Goal: Task Accomplishment & Management: Use online tool/utility

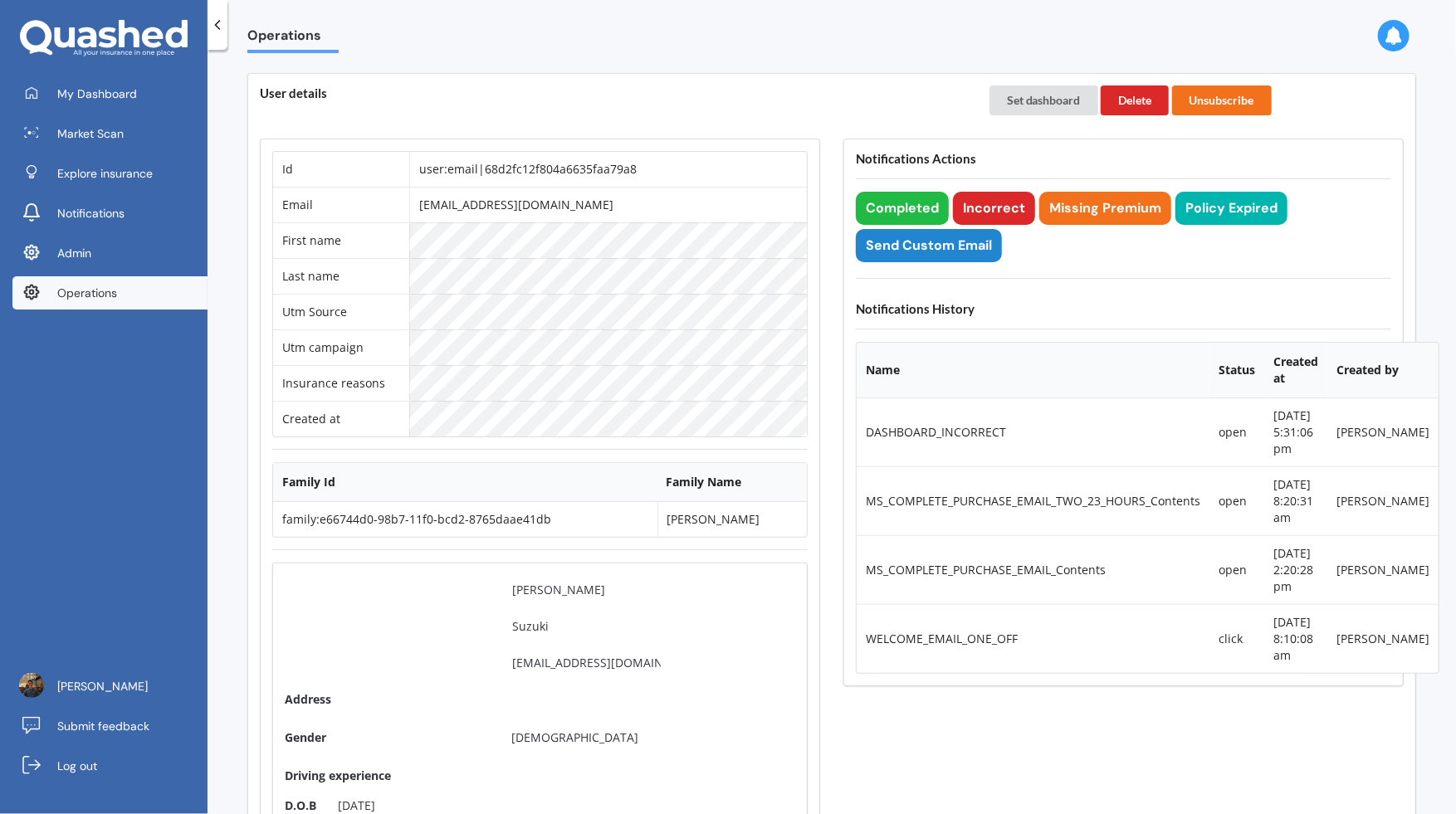
click at [135, 303] on link "Operations" at bounding box center [110, 293] width 195 height 33
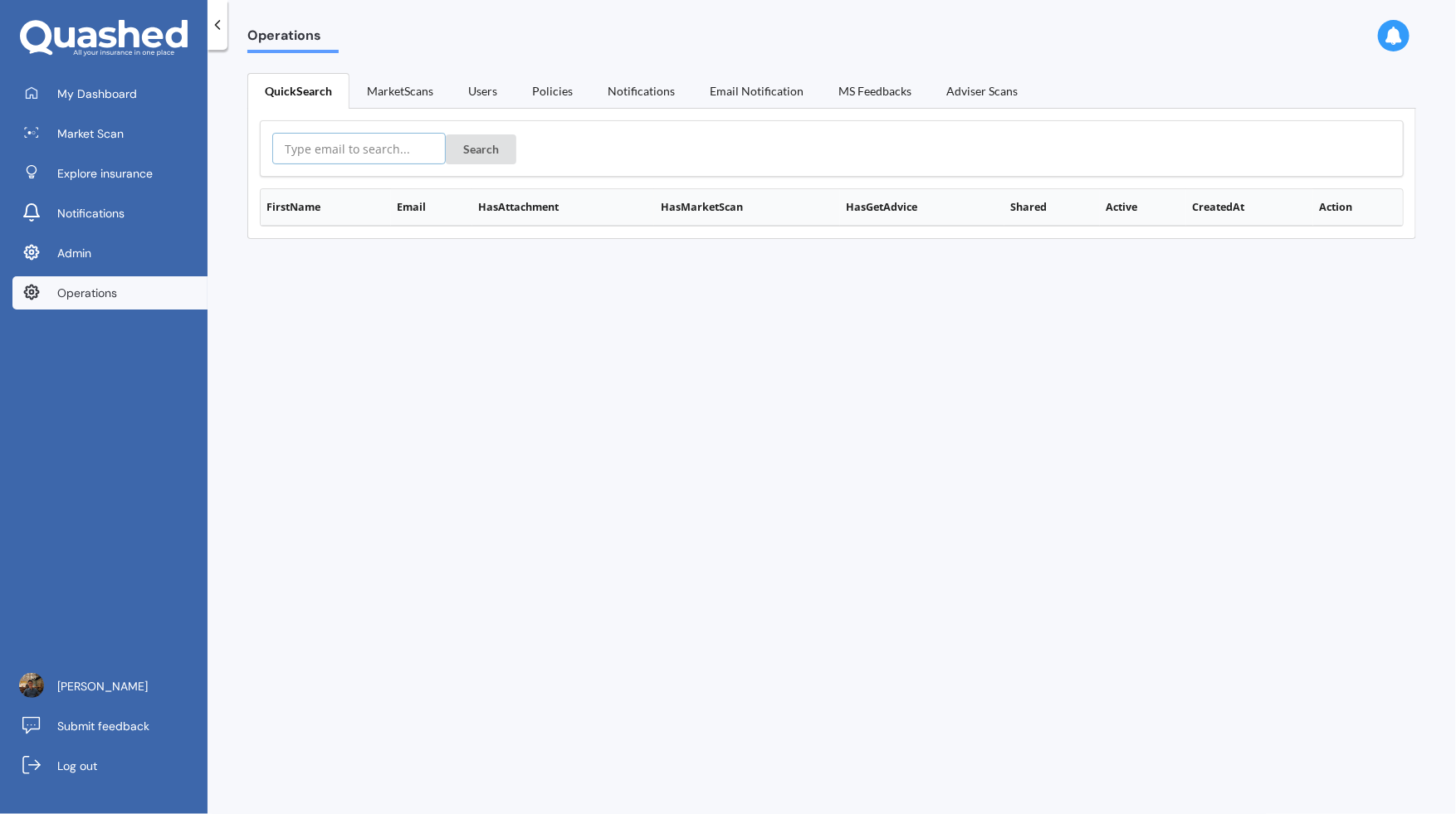
click at [389, 144] on input "text" at bounding box center [359, 148] width 174 height 31
paste input "[EMAIL_ADDRESS][DOMAIN_NAME]"
type input "[EMAIL_ADDRESS][DOMAIN_NAME]"
click at [459, 146] on button "Search" at bounding box center [481, 148] width 71 height 30
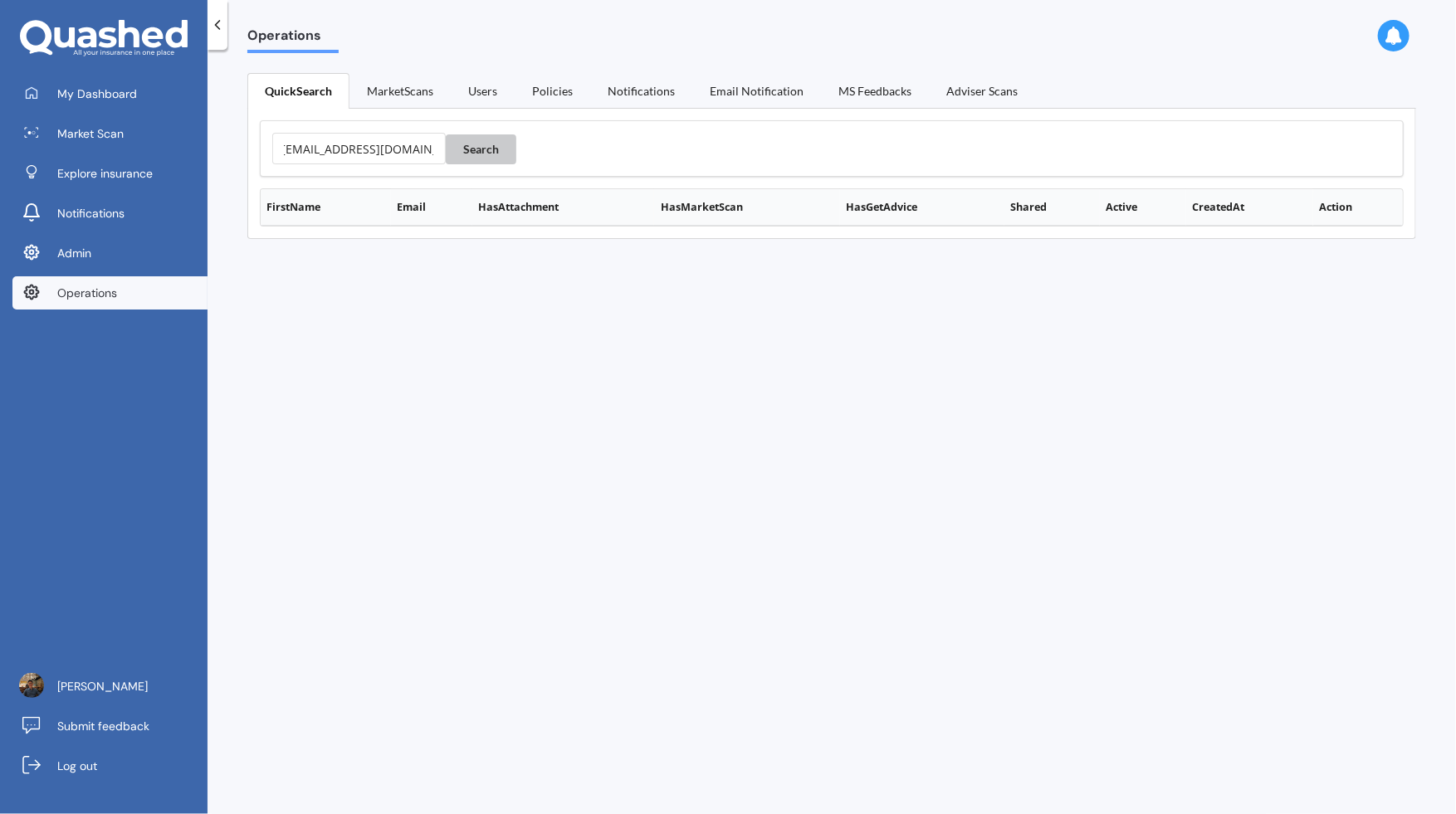
scroll to position [0, 0]
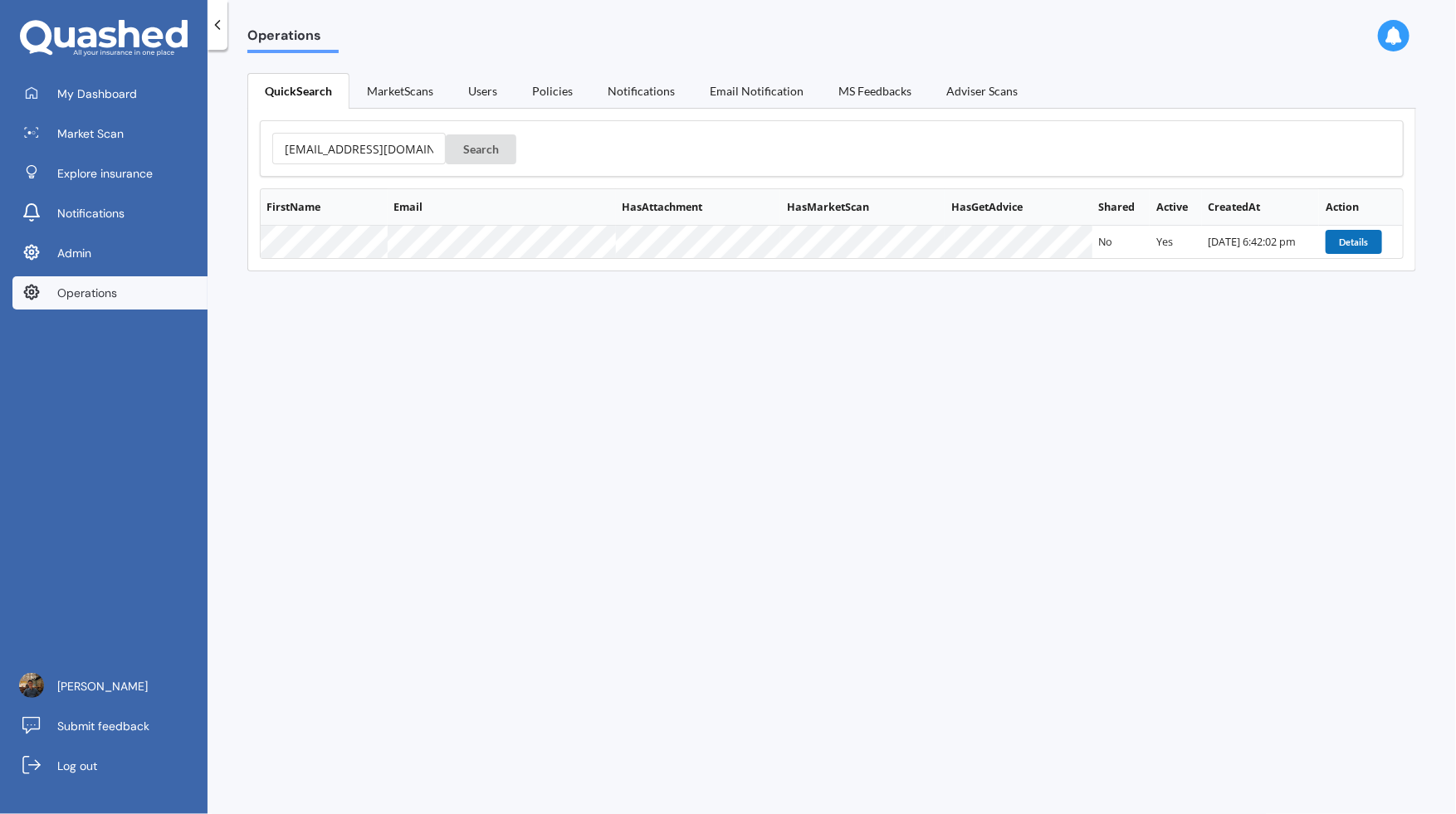
click at [1245, 235] on button "Details" at bounding box center [1353, 242] width 57 height 24
click at [116, 732] on link "Log out" at bounding box center [110, 766] width 195 height 33
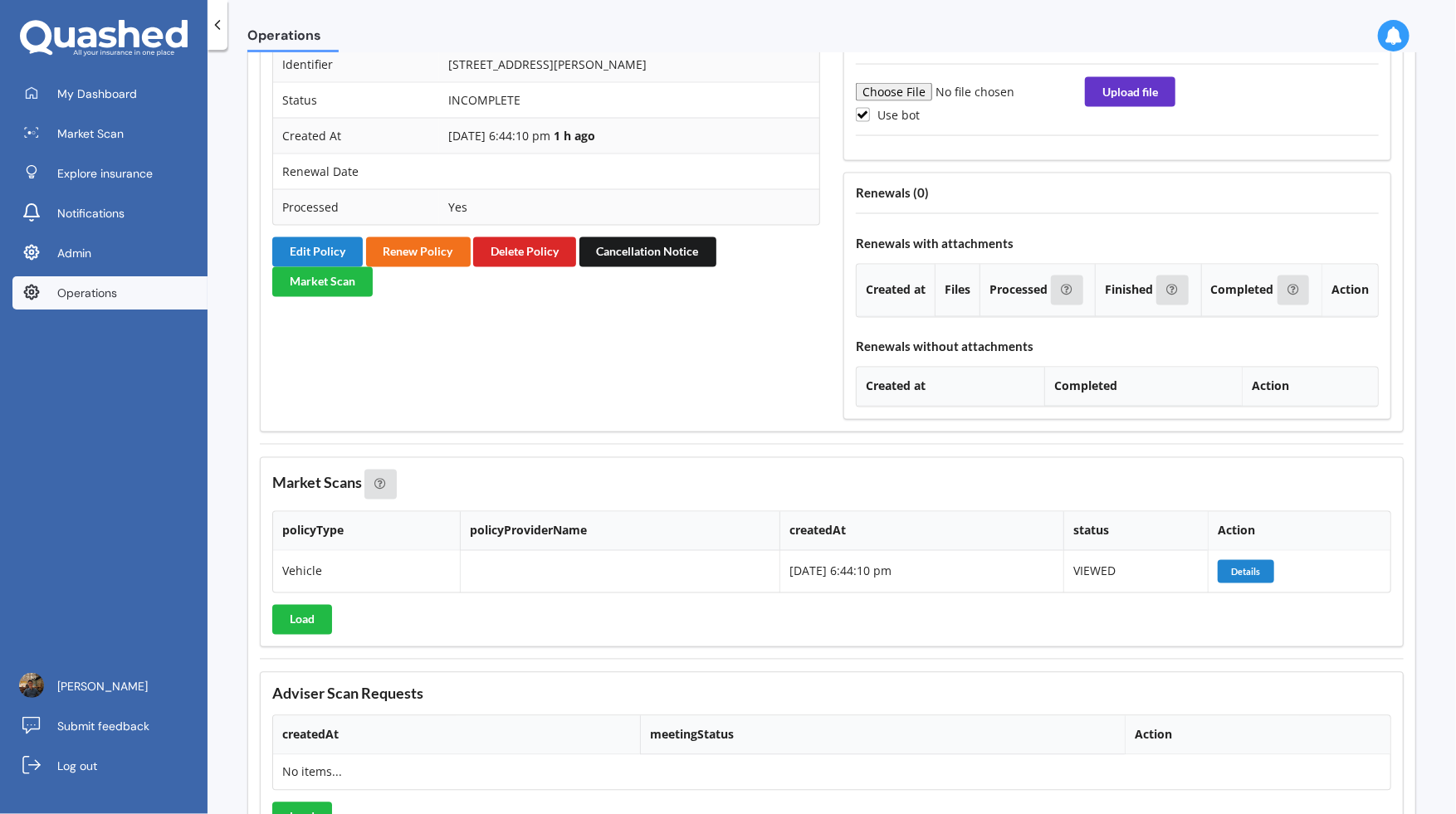
scroll to position [1605, 0]
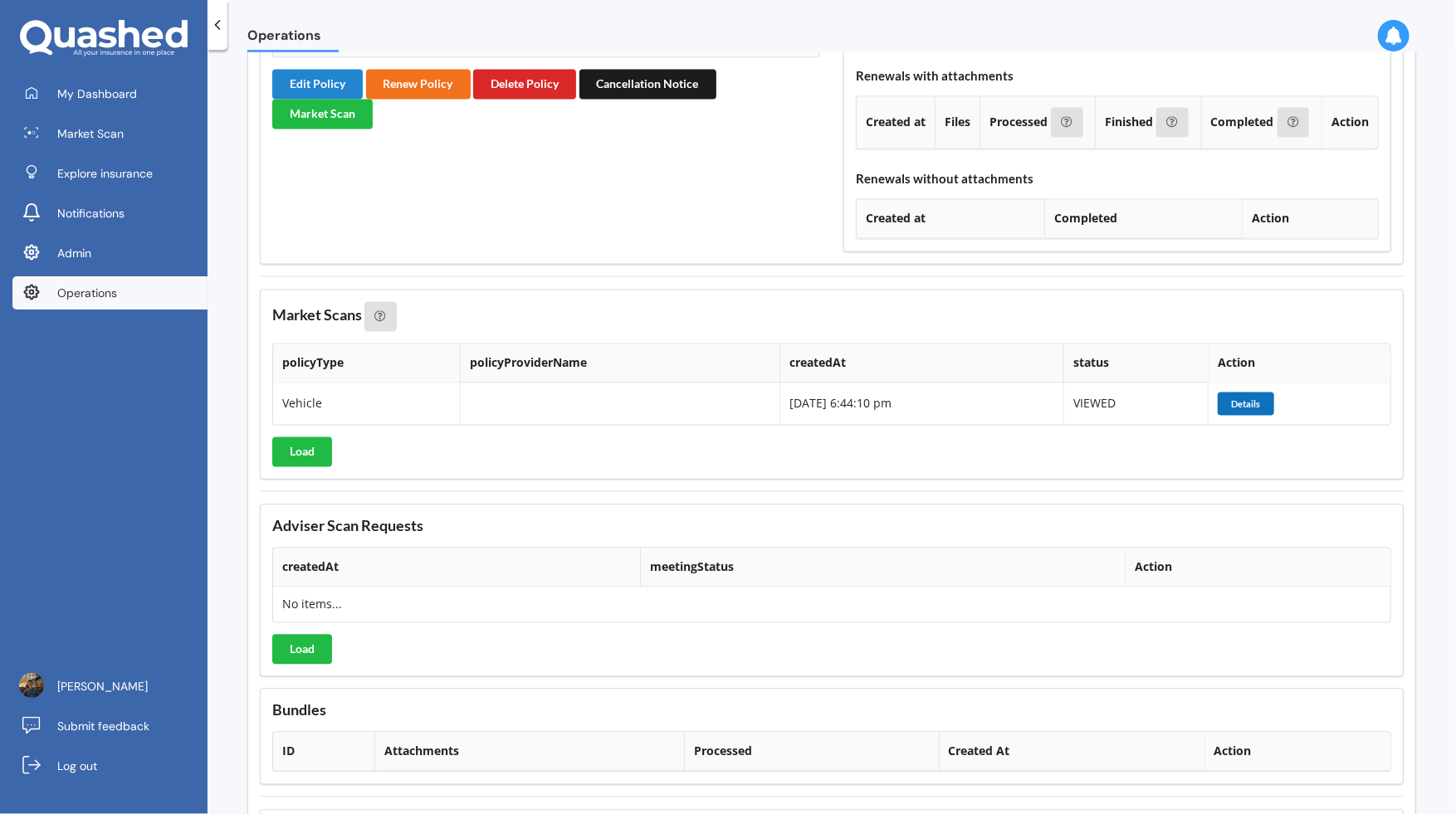
click at [1273, 396] on button "Details" at bounding box center [1245, 404] width 57 height 24
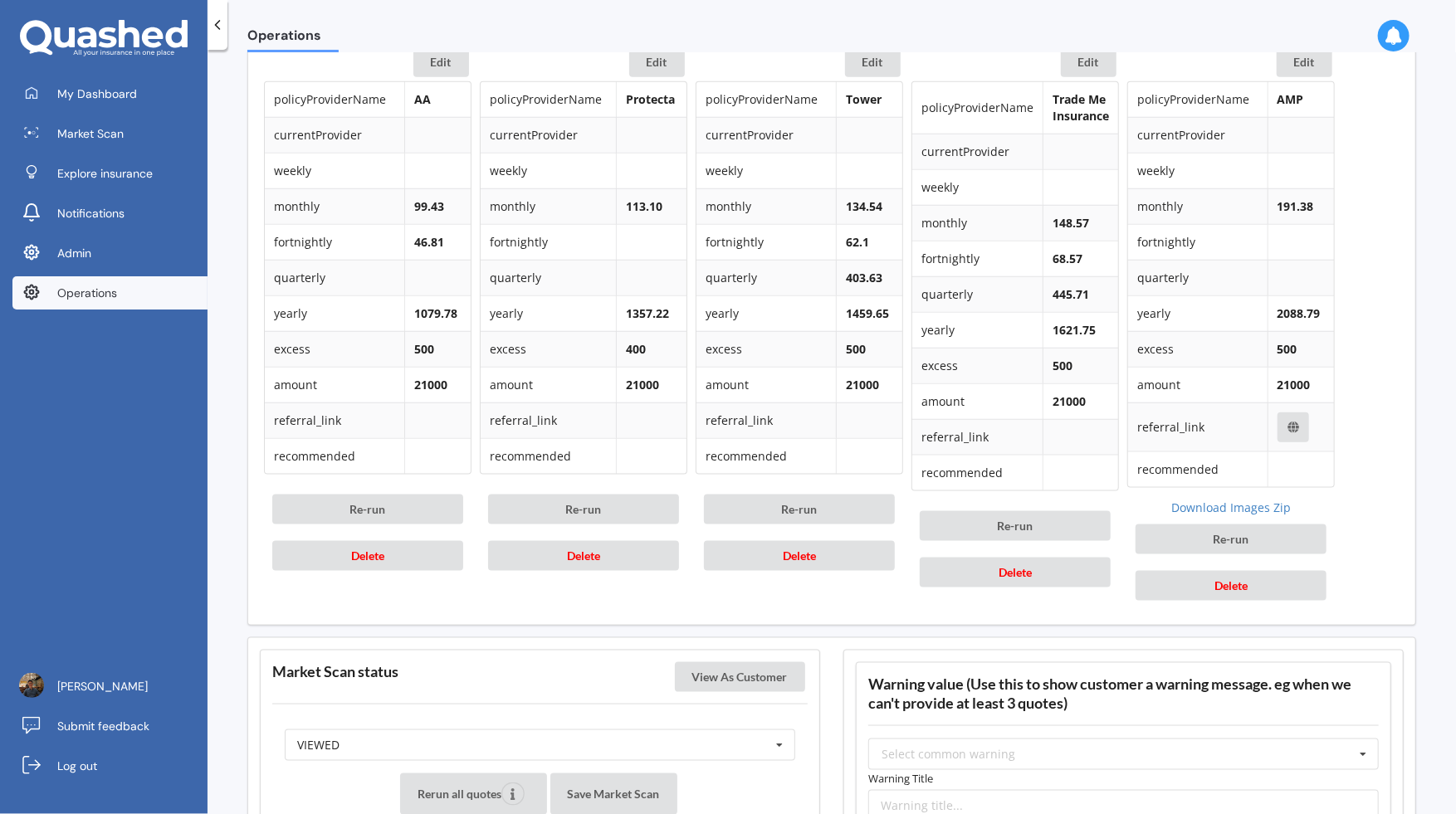
scroll to position [810, 0]
